Goal: Information Seeking & Learning: Learn about a topic

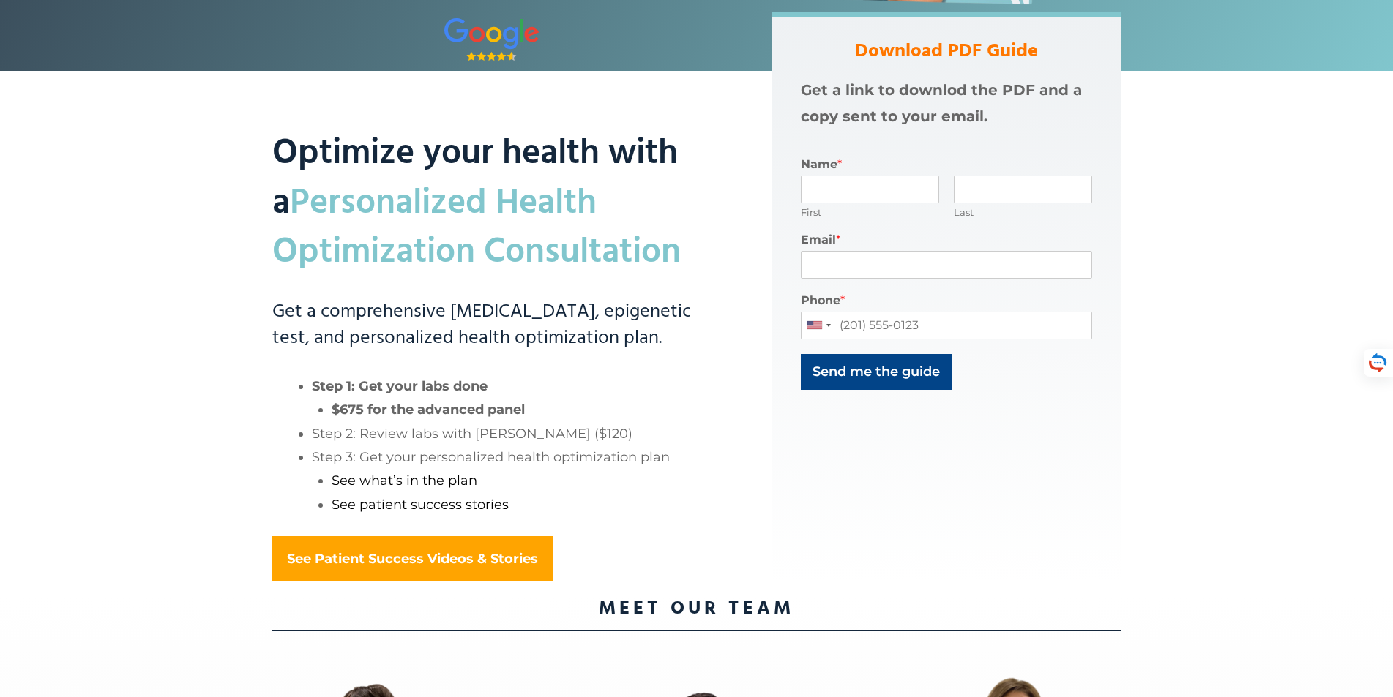
scroll to position [659, 0]
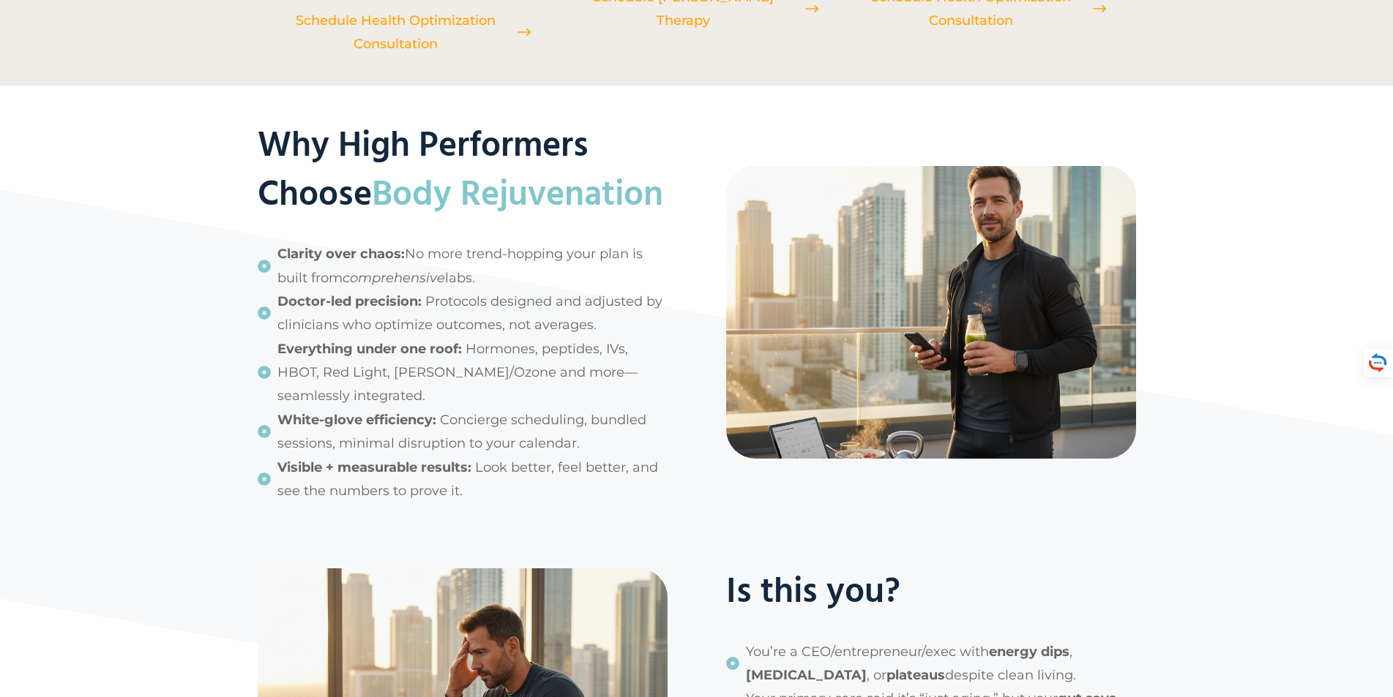
scroll to position [2122, 0]
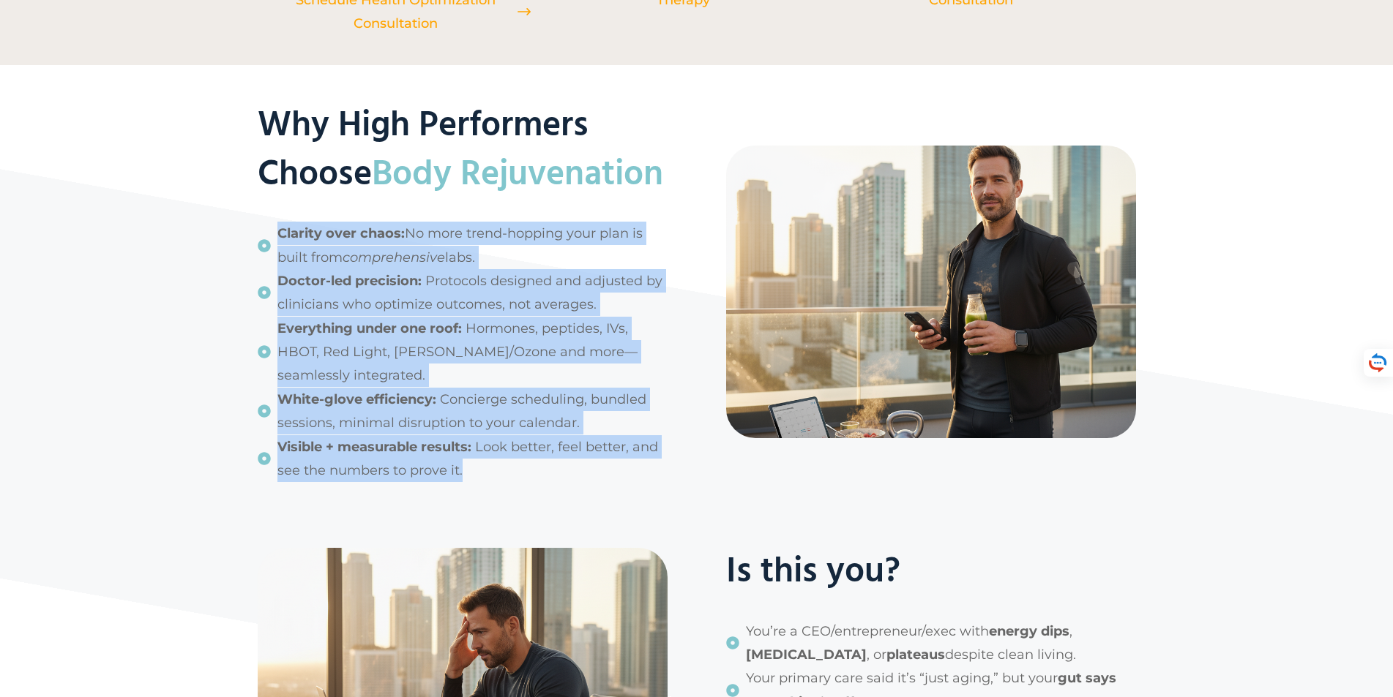
drag, startPoint x: 280, startPoint y: 282, endPoint x: 476, endPoint y: 506, distance: 297.2
click at [479, 483] on div "Why High Performers Choose Body Rejuvenation Clarity over chaos: No more trend-…" at bounding box center [463, 292] width 410 height 381
copy div "Clarity over chaos: No more trend-hopping your plan is built from comprehensive…"
click at [648, 435] on span "White-glove efficiency: Concierge scheduling, bundled sessions, minimal disrupt…" at bounding box center [472, 412] width 390 height 48
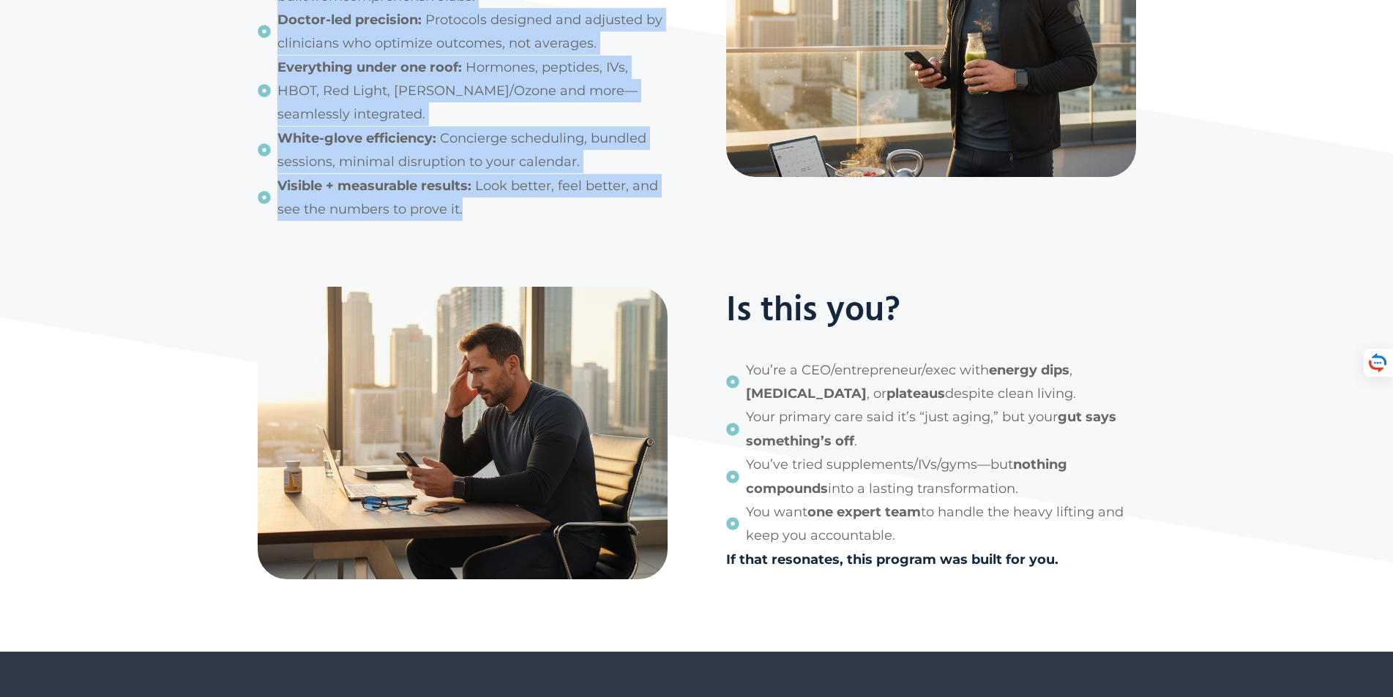
scroll to position [2415, 0]
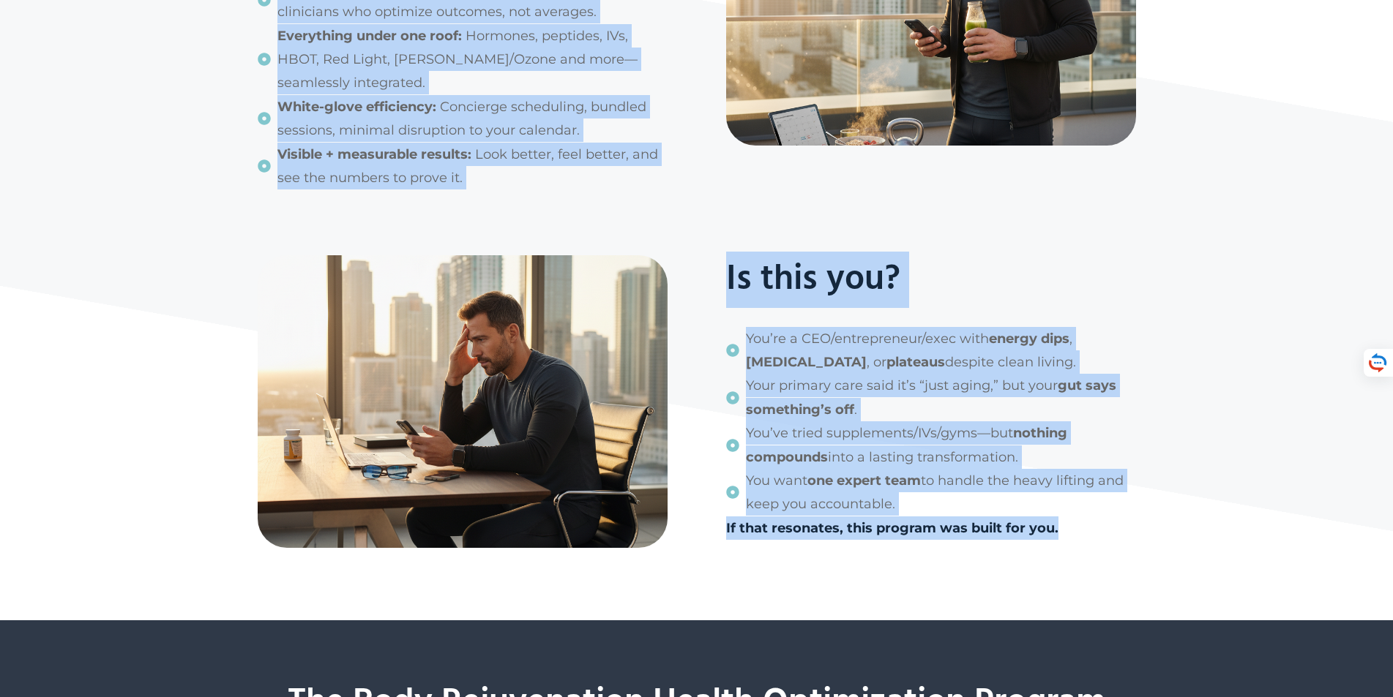
drag, startPoint x: 263, startPoint y: 116, endPoint x: 1104, endPoint y: 585, distance: 963.4
copy div "Why High Performers Choose Body Rejuvenation Clarity over chaos: No more trend-…"
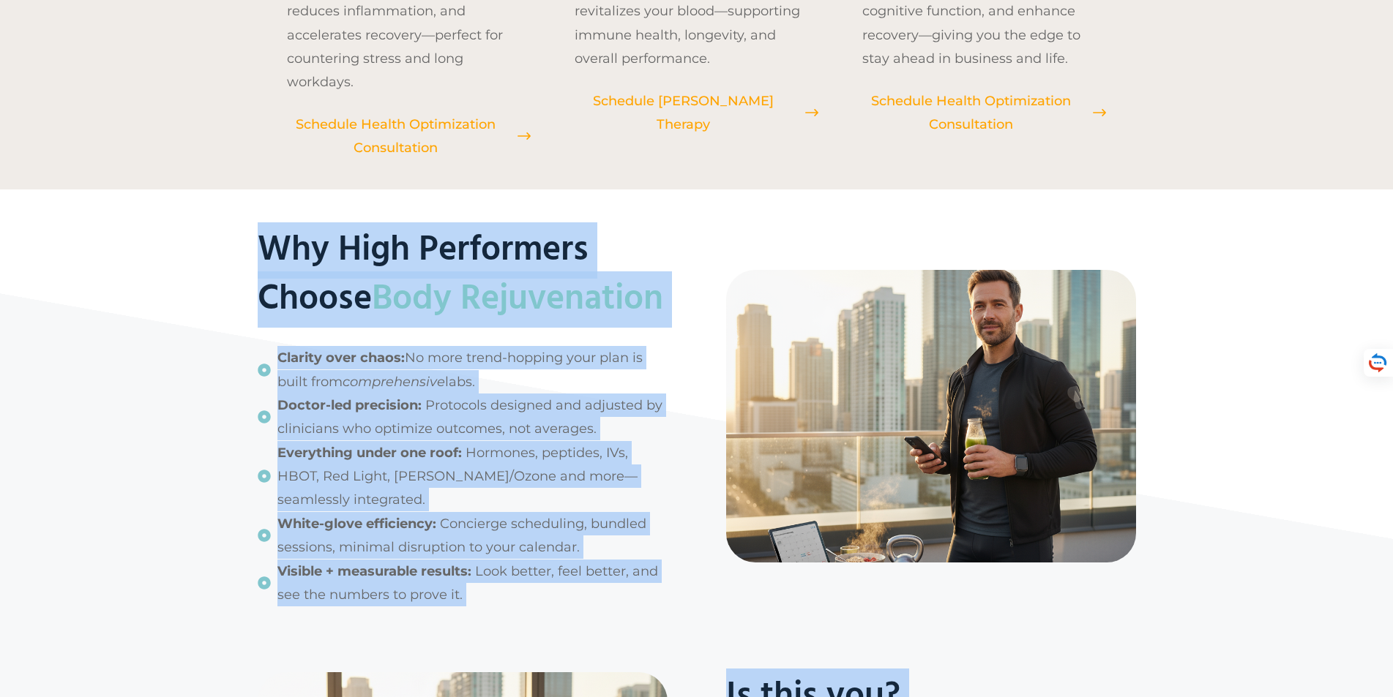
scroll to position [1976, 0]
